Goal: Task Accomplishment & Management: Complete application form

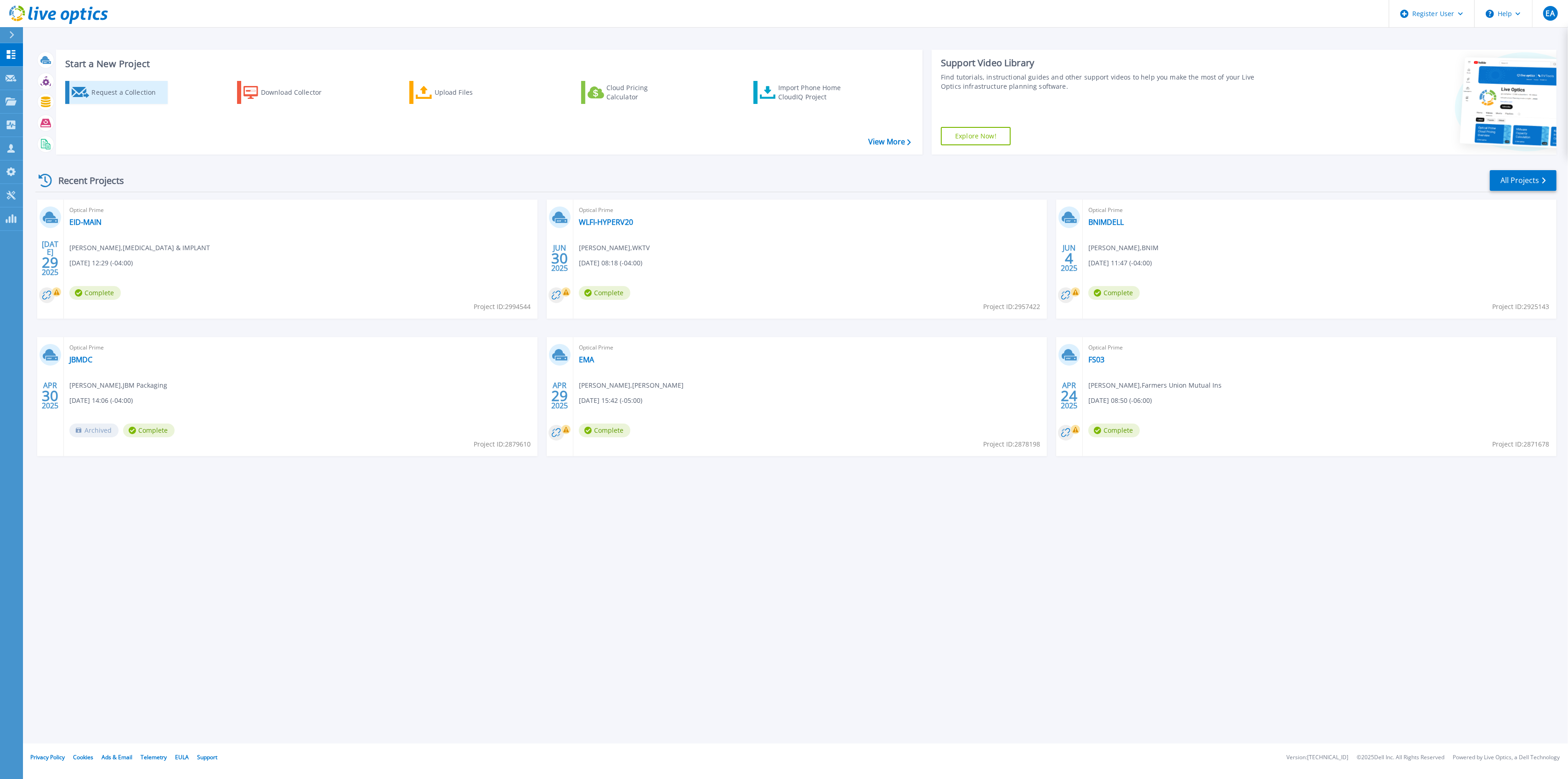
click at [100, 99] on div "Request a Collection" at bounding box center [128, 93] width 74 height 18
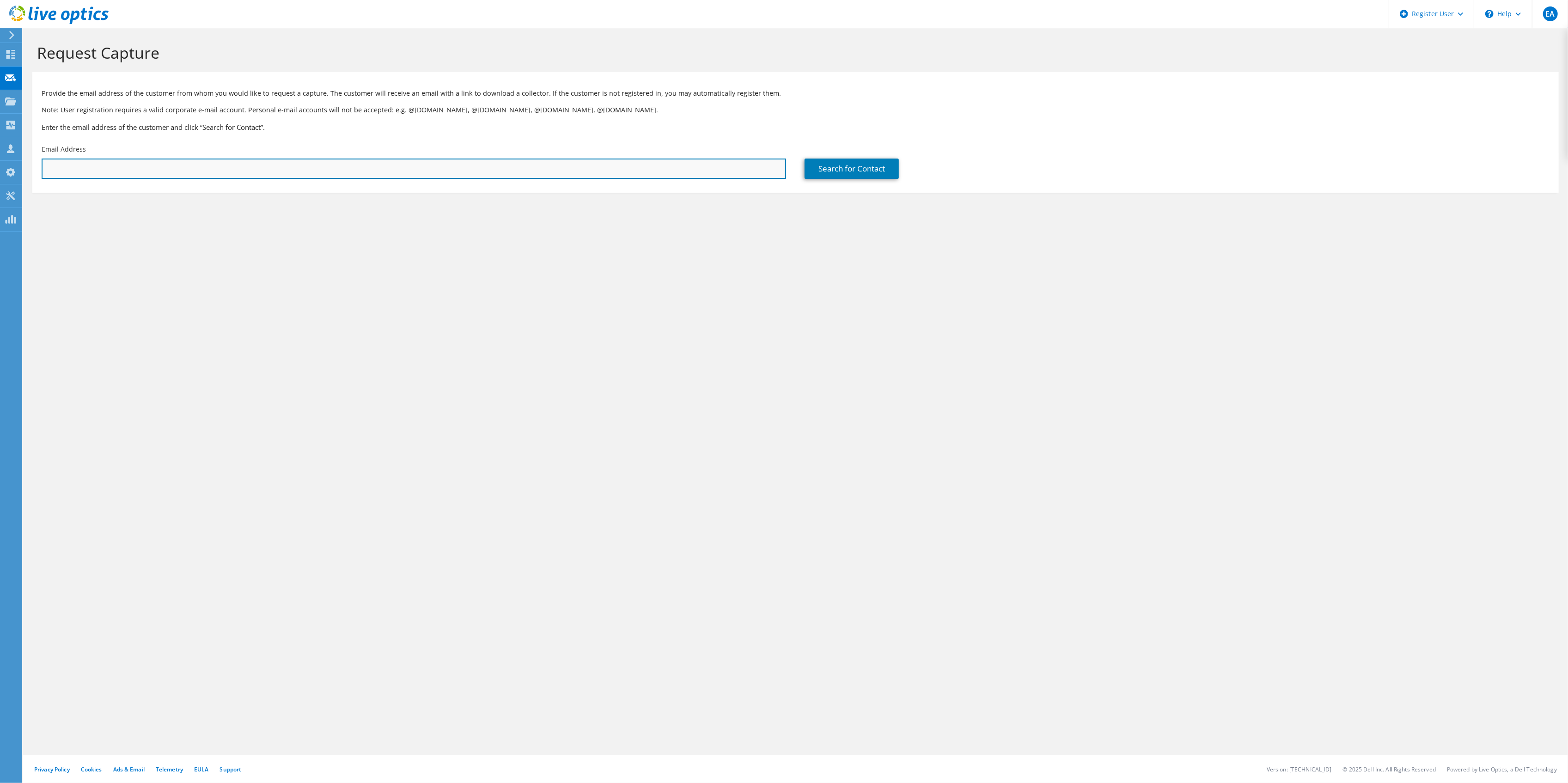
click at [271, 168] on input "text" at bounding box center [414, 168] width 745 height 20
click at [389, 174] on input "iwoolridge@" at bounding box center [414, 168] width 745 height 20
paste input "baskervill.com>"
type input "iwoolridge@baskervill.com"
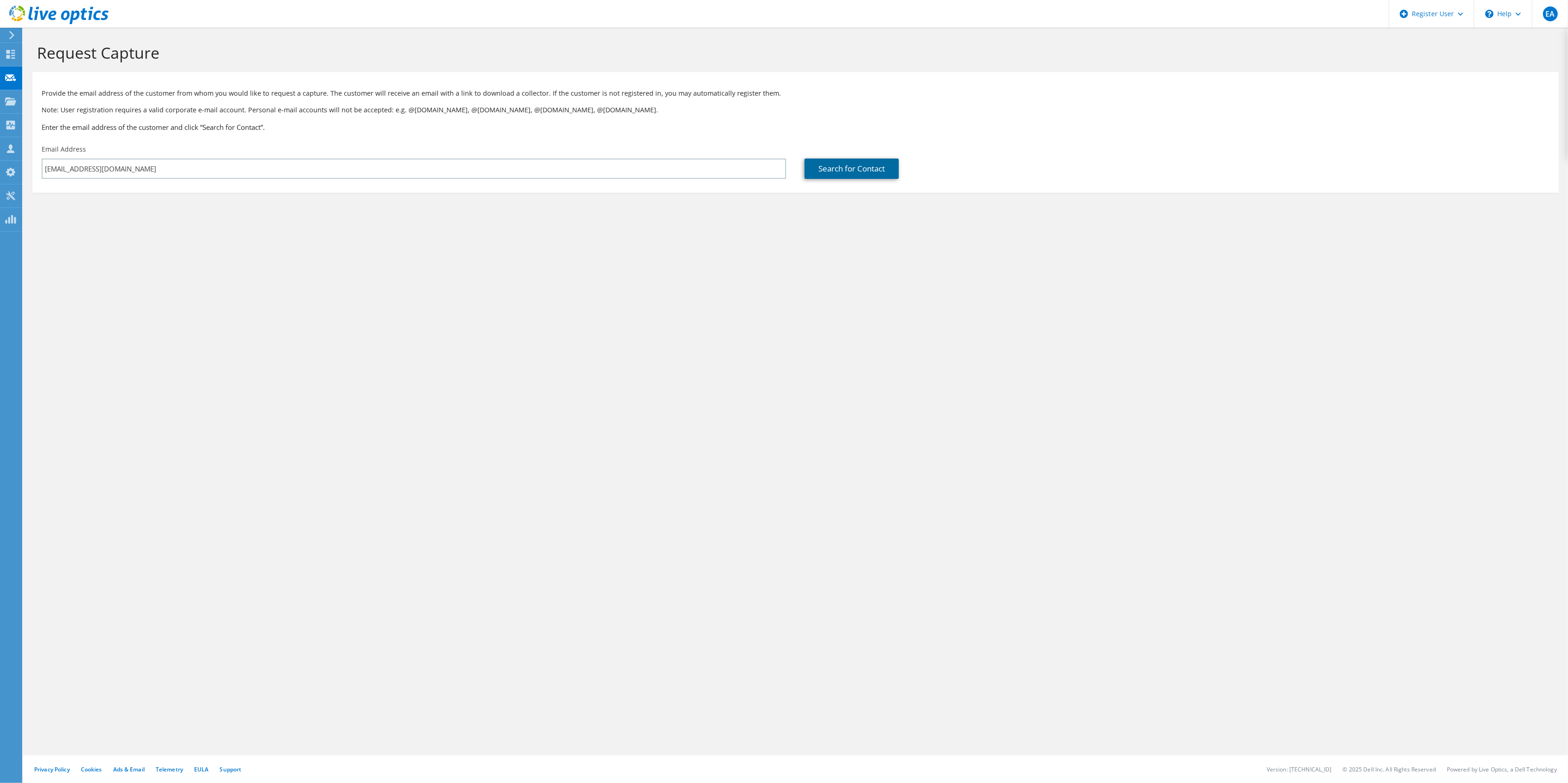
click at [877, 163] on link "Search for Contact" at bounding box center [852, 168] width 94 height 20
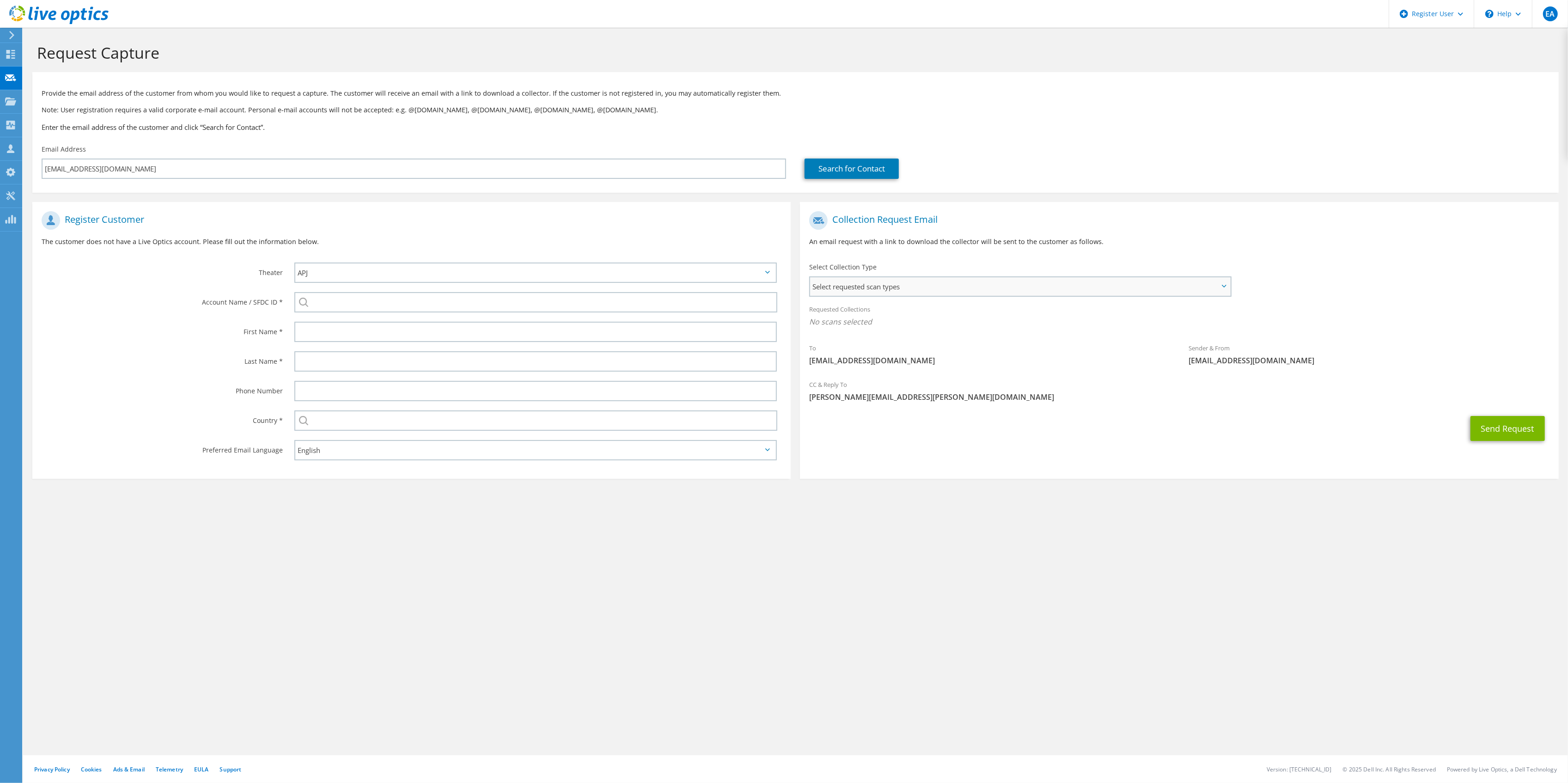
drag, startPoint x: 1046, startPoint y: 283, endPoint x: 1037, endPoint y: 293, distance: 13.5
click at [1046, 283] on span "Select requested scan types" at bounding box center [1019, 287] width 419 height 18
click at [879, 310] on label "Optical Prime" at bounding box center [857, 315] width 56 height 11
click at [0, 0] on input "Optical Prime" at bounding box center [0, 0] width 0 height 0
click at [1361, 299] on div "Requested Collections No scans selected Optical Prime" at bounding box center [1179, 318] width 759 height 37
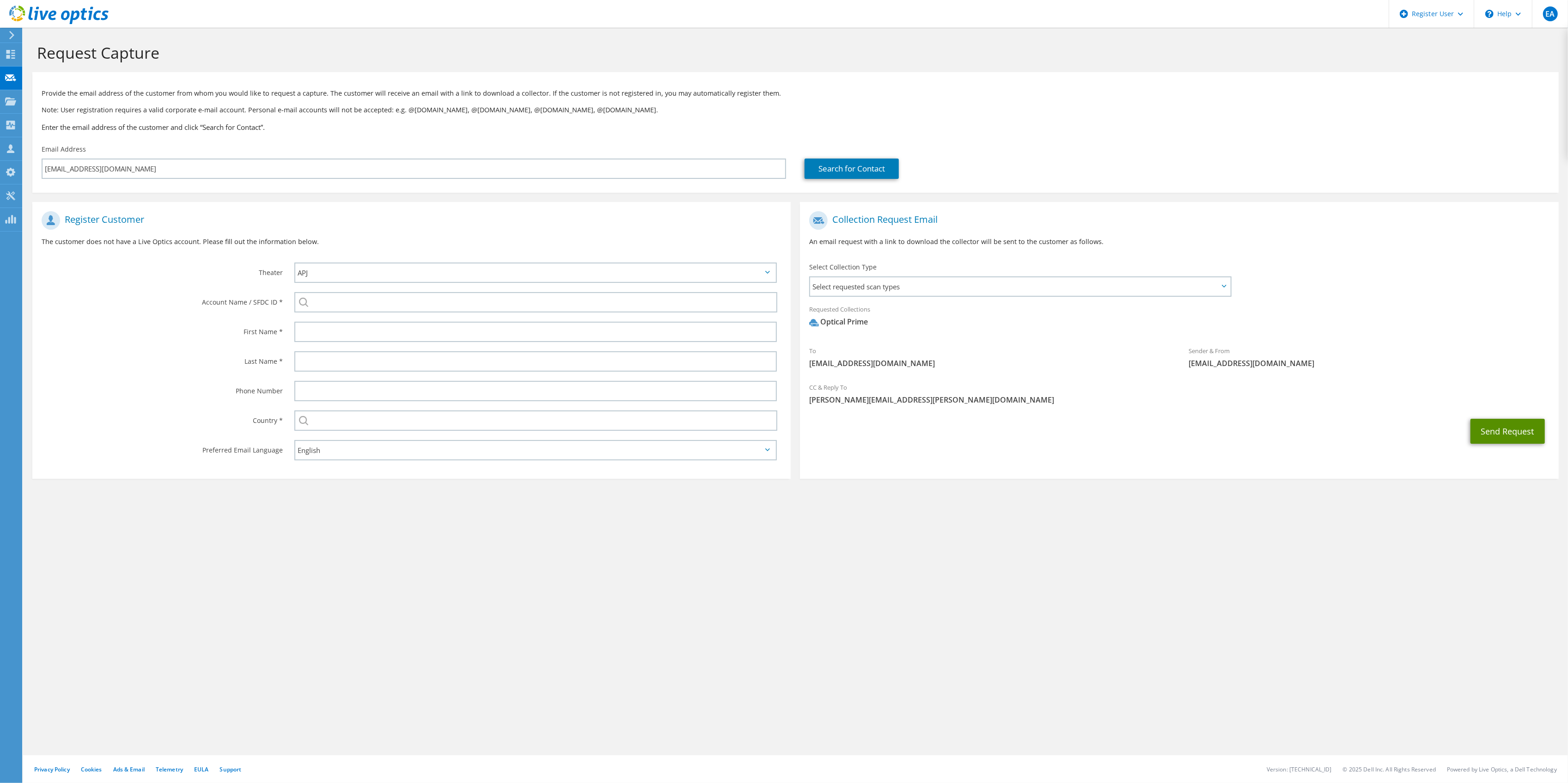
click at [1492, 425] on button "Send Request" at bounding box center [1508, 431] width 75 height 25
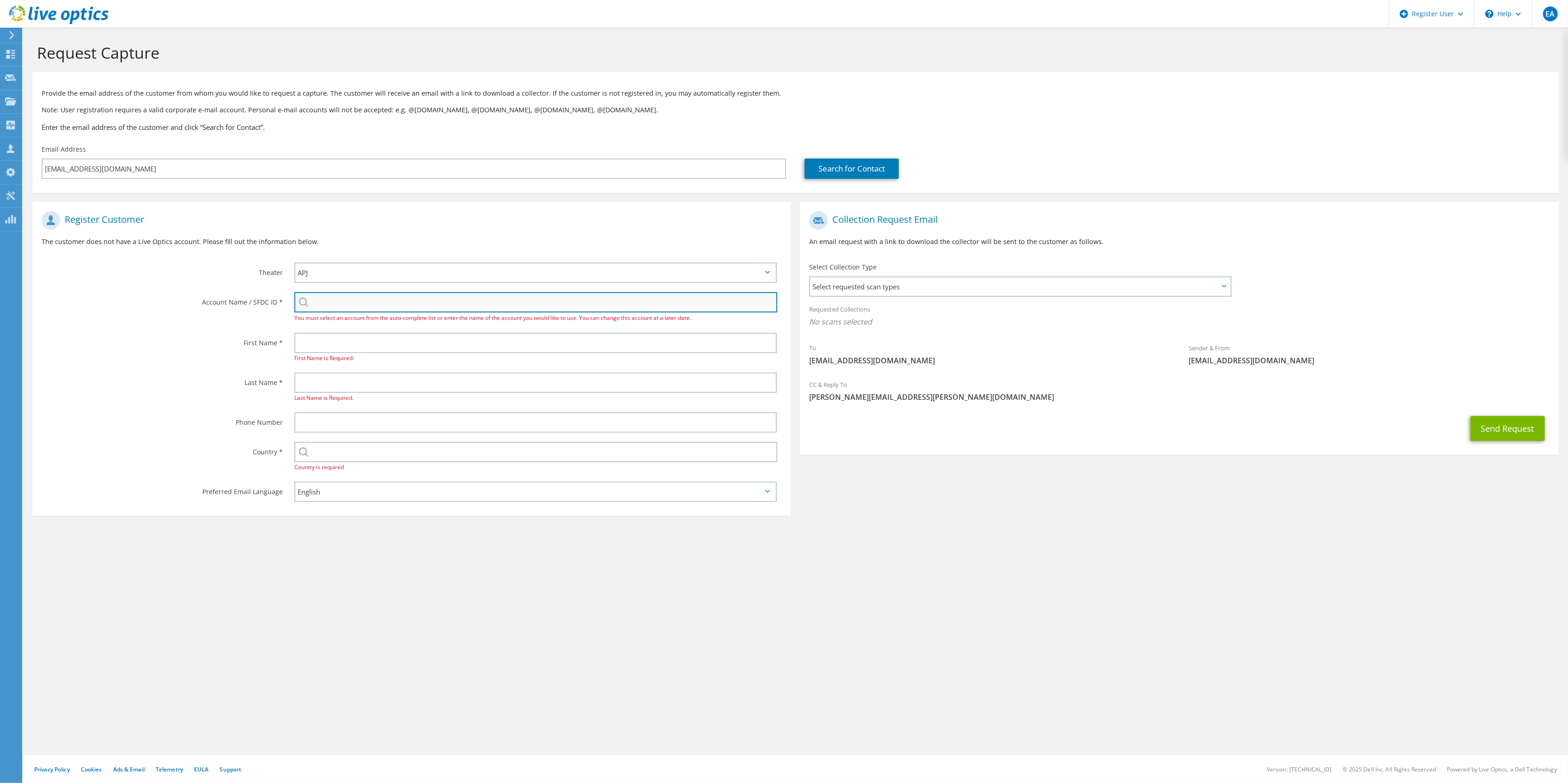
click at [387, 294] on input "search" at bounding box center [536, 302] width 483 height 20
click at [383, 299] on input "search" at bounding box center [536, 302] width 483 height 20
paste input "2224791000"
type input "2"
paste input "BASKERVILL & SONS"
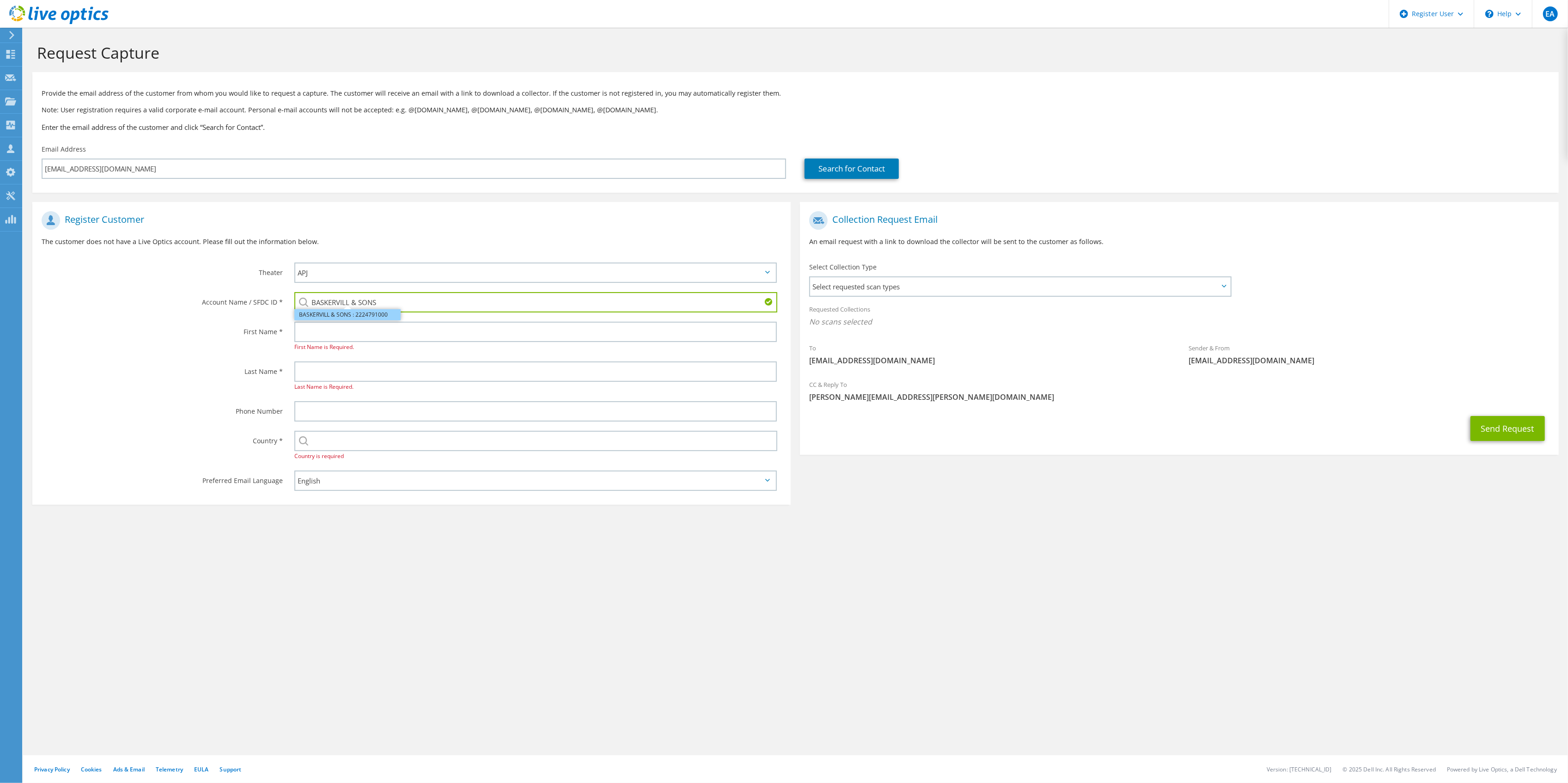
click at [342, 314] on li "BASKERVILL & SONS : 2224791000" at bounding box center [348, 315] width 107 height 11
type input "BASKERVILL & SONS : 2224791000"
click at [200, 348] on div "First Name * First Name is Required." at bounding box center [411, 337] width 759 height 40
click at [330, 329] on input "text" at bounding box center [536, 331] width 482 height 20
click at [350, 345] on span "First Name is Required." at bounding box center [324, 347] width 59 height 8
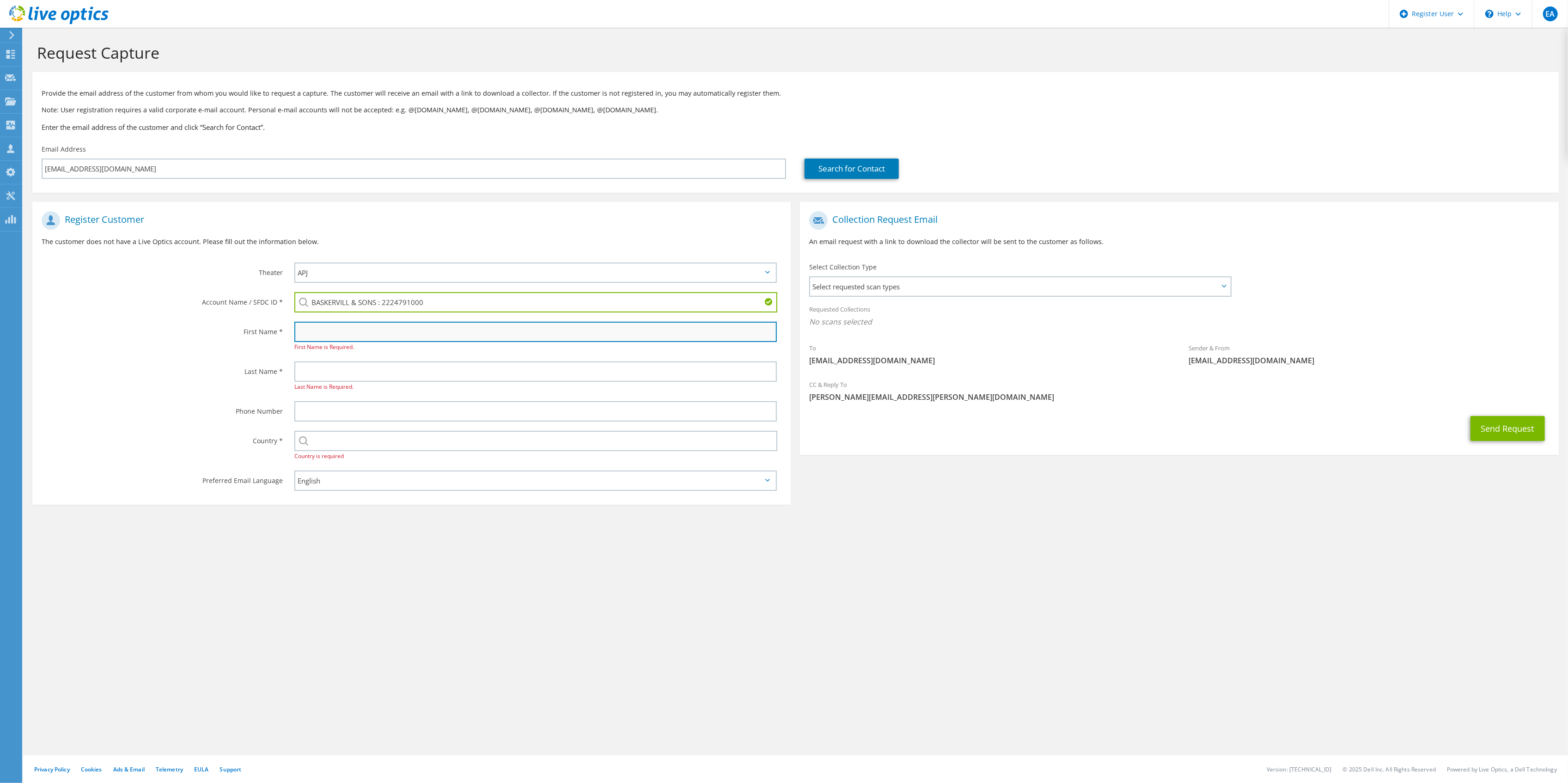
click at [350, 330] on input "text" at bounding box center [536, 331] width 482 height 20
type input "[PERSON_NAME]"
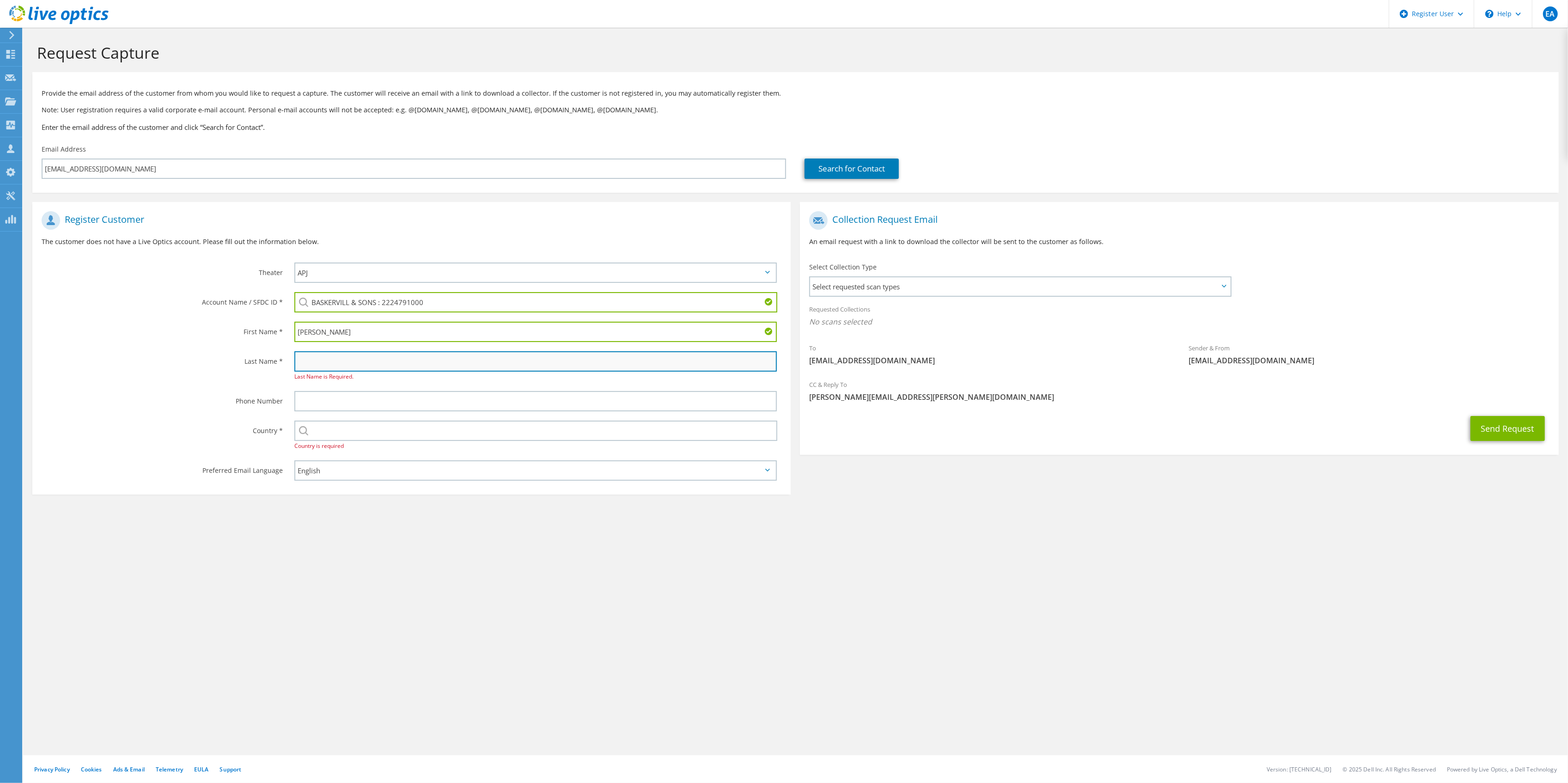
click at [423, 361] on input "text" at bounding box center [536, 361] width 482 height 20
type input "[PERSON_NAME]"
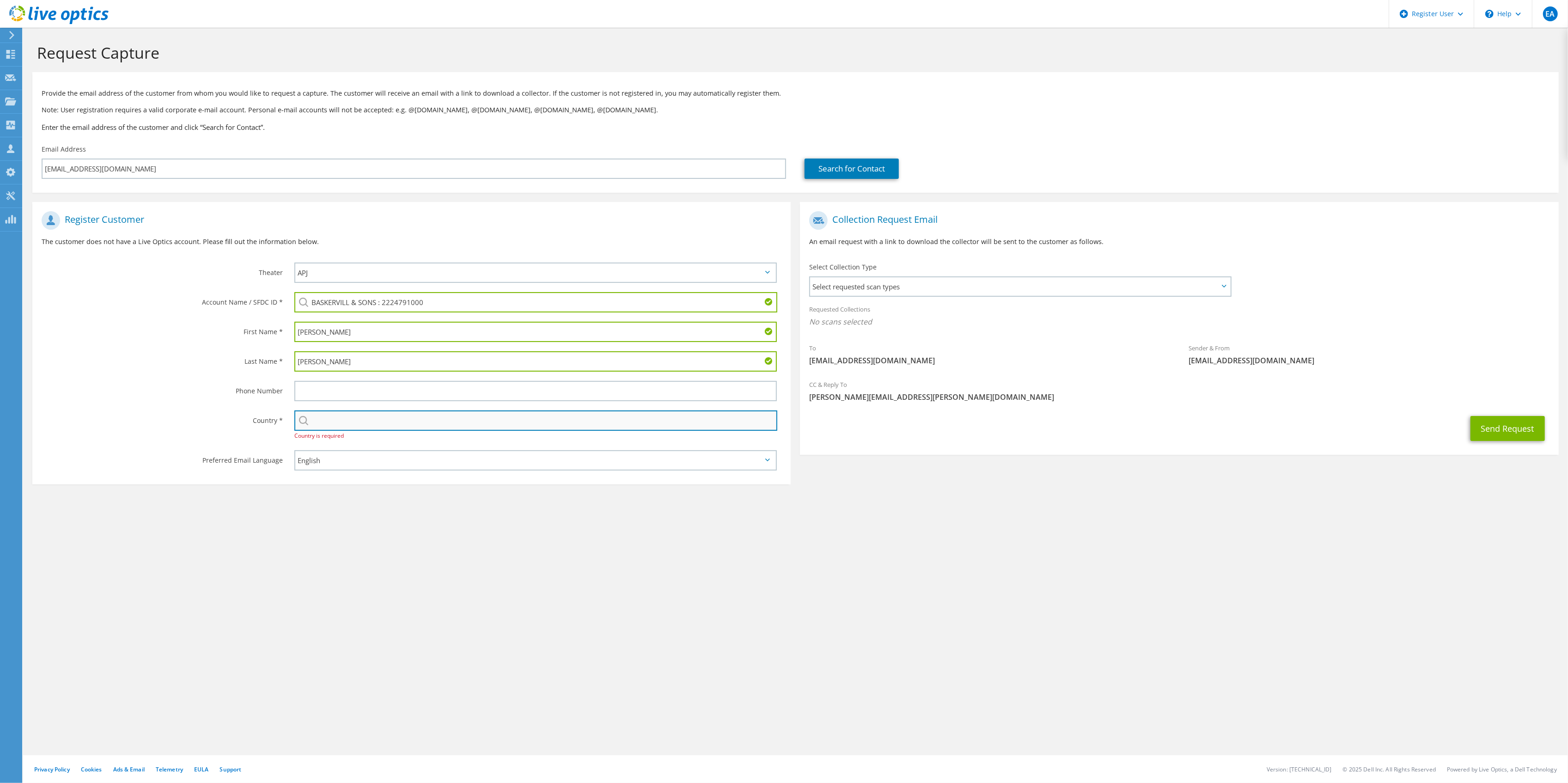
click at [330, 412] on input "text" at bounding box center [536, 420] width 483 height 20
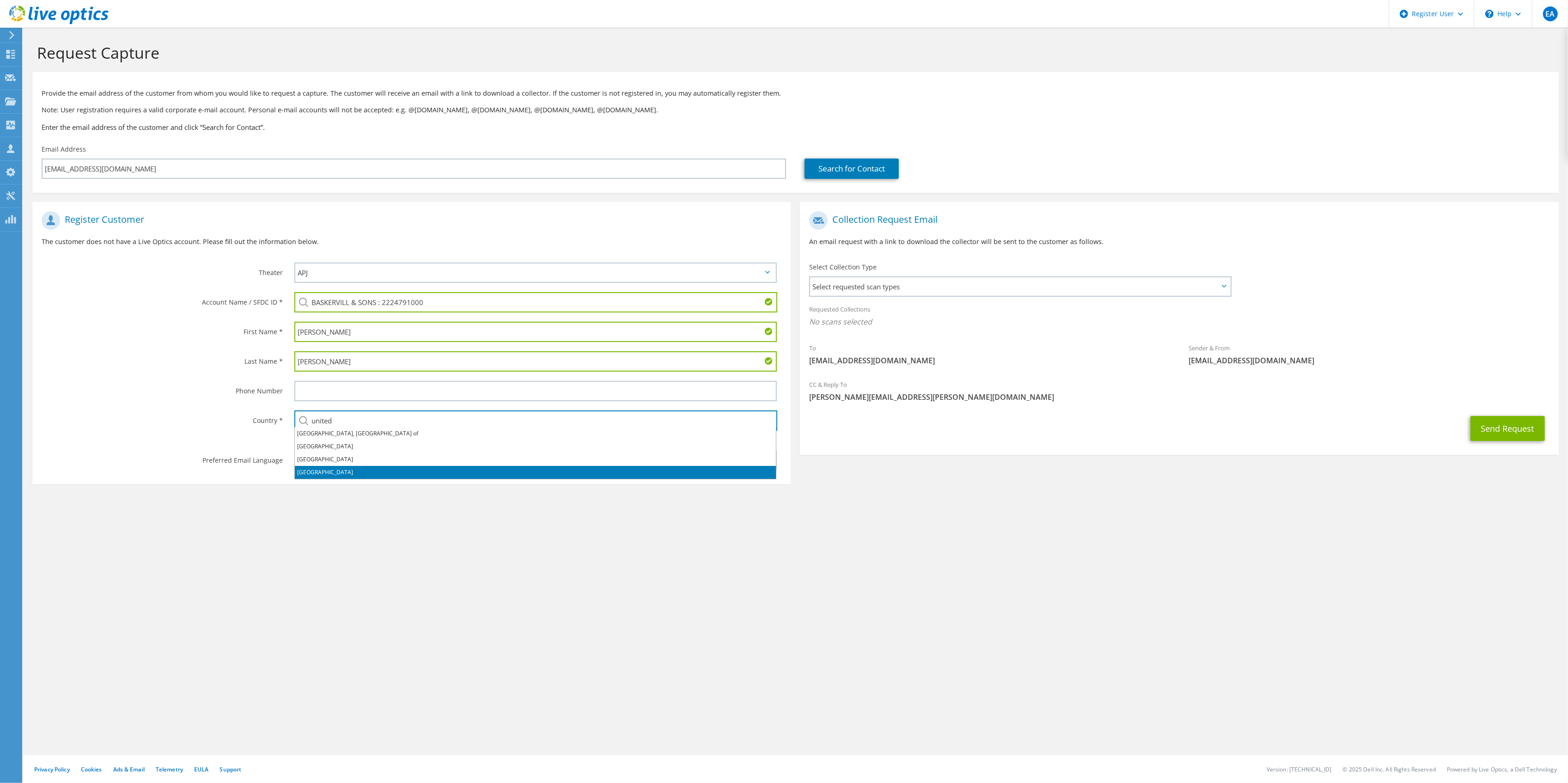
click at [323, 466] on li "[GEOGRAPHIC_DATA]" at bounding box center [536, 472] width 481 height 13
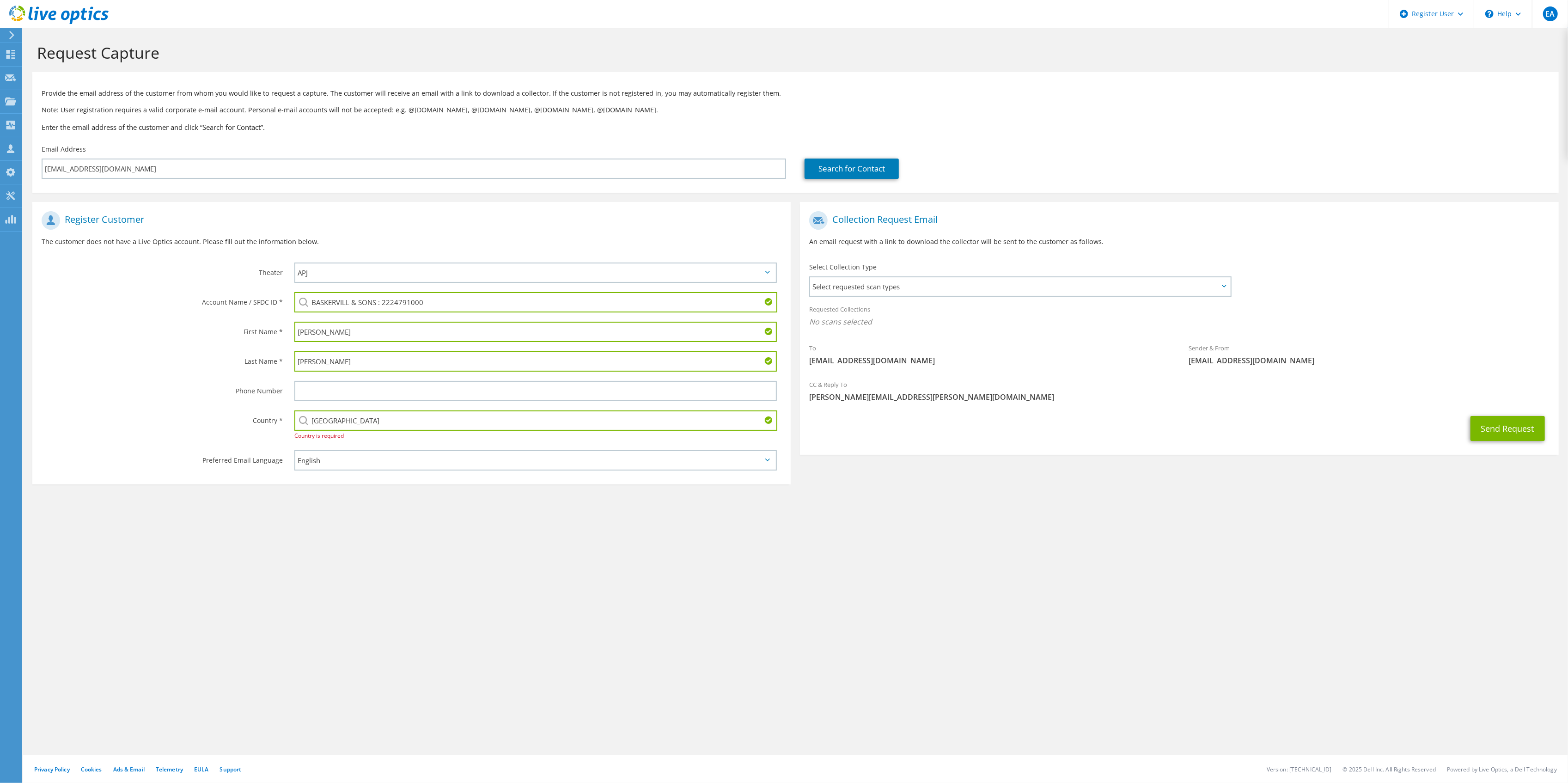
type input "[GEOGRAPHIC_DATA]"
click at [219, 378] on div "Phone Number" at bounding box center [159, 390] width 253 height 29
drag, startPoint x: 1496, startPoint y: 428, endPoint x: 1215, endPoint y: 313, distance: 303.6
click at [1215, 313] on section "Collection Request Email An email request with a link to download the collector…" at bounding box center [1179, 328] width 759 height 253
click at [1205, 291] on span "Select requested scan types" at bounding box center [1019, 287] width 419 height 18
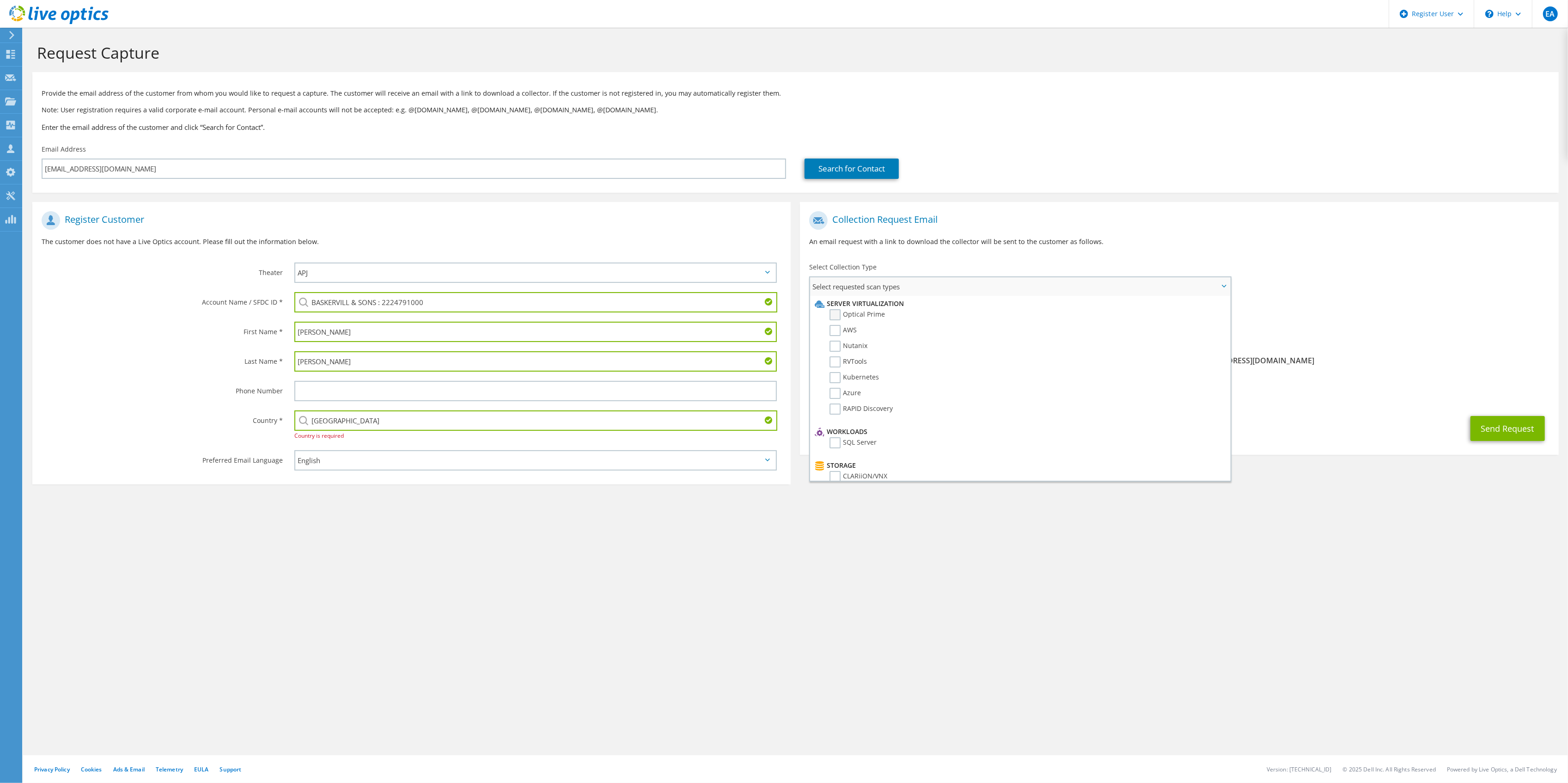
click at [866, 310] on label "Optical Prime" at bounding box center [857, 315] width 56 height 11
click at [0, 0] on input "Optical Prime" at bounding box center [0, 0] width 0 height 0
click at [1266, 299] on div "Requested Collections No scans selected Optical Prime" at bounding box center [1179, 318] width 759 height 37
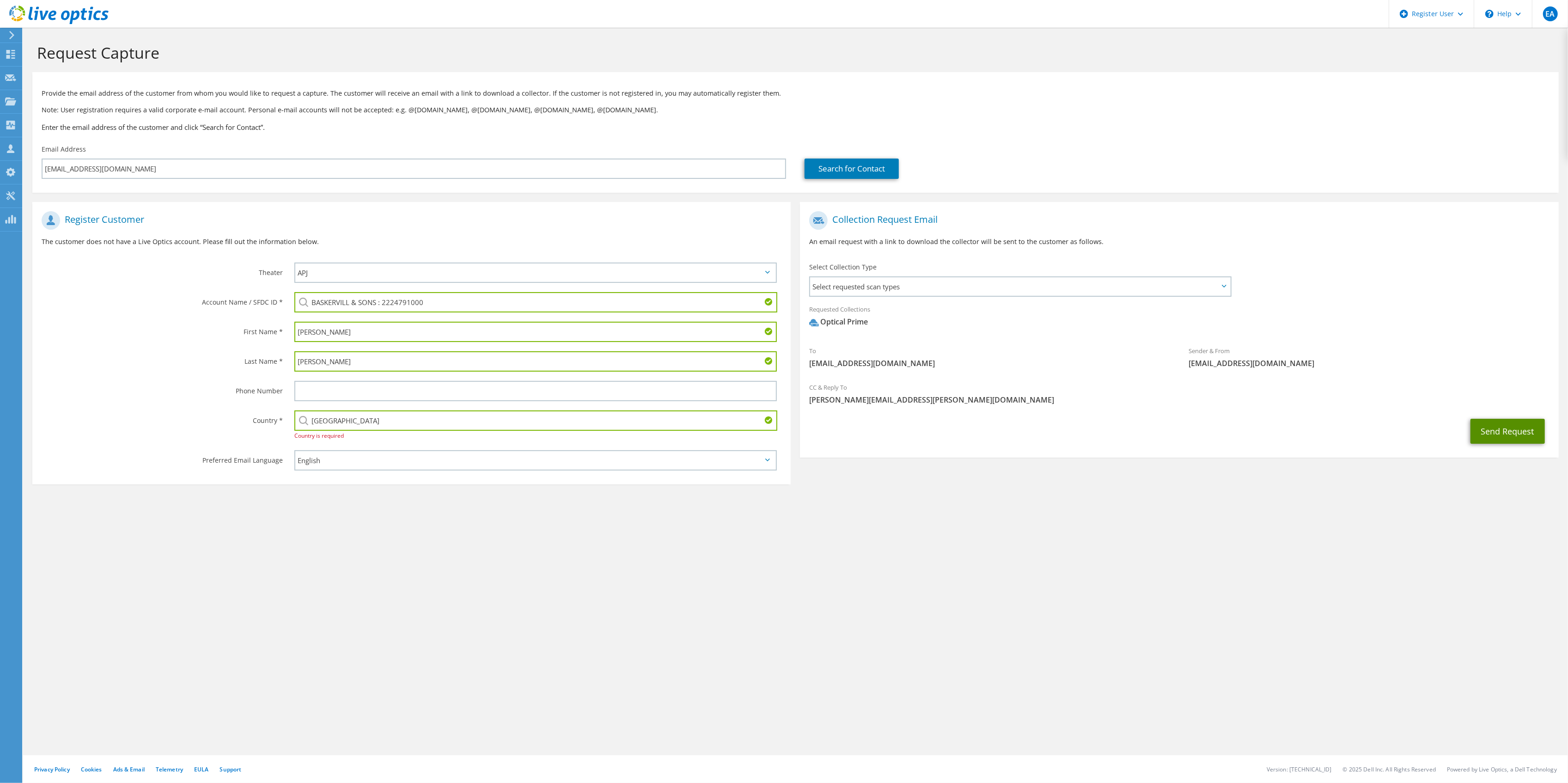
click at [1482, 422] on button "Send Request" at bounding box center [1508, 431] width 75 height 25
